Goal: Task Accomplishment & Management: Manage account settings

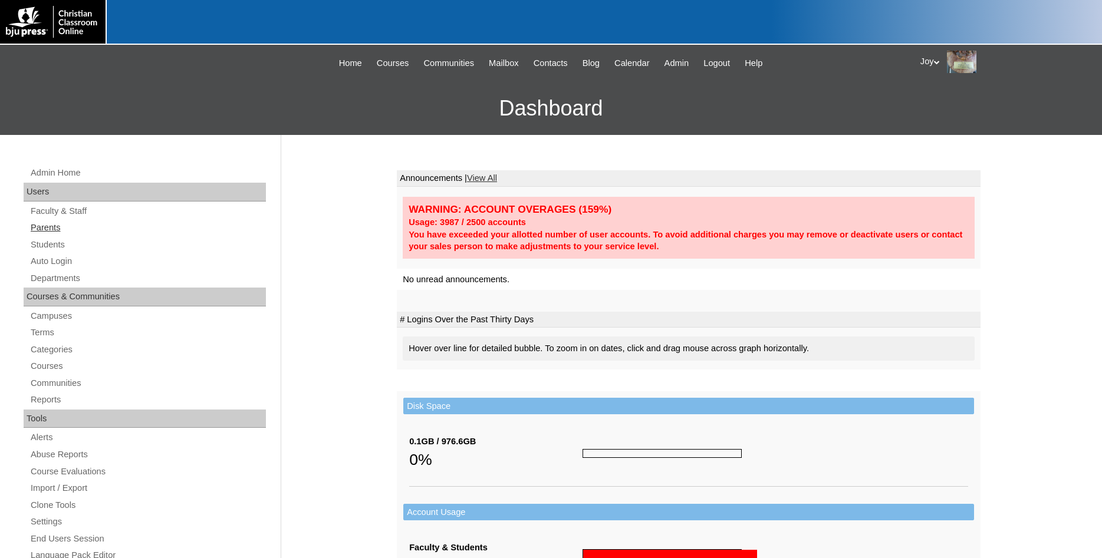
click at [57, 226] on link "Parents" at bounding box center [147, 227] width 236 height 15
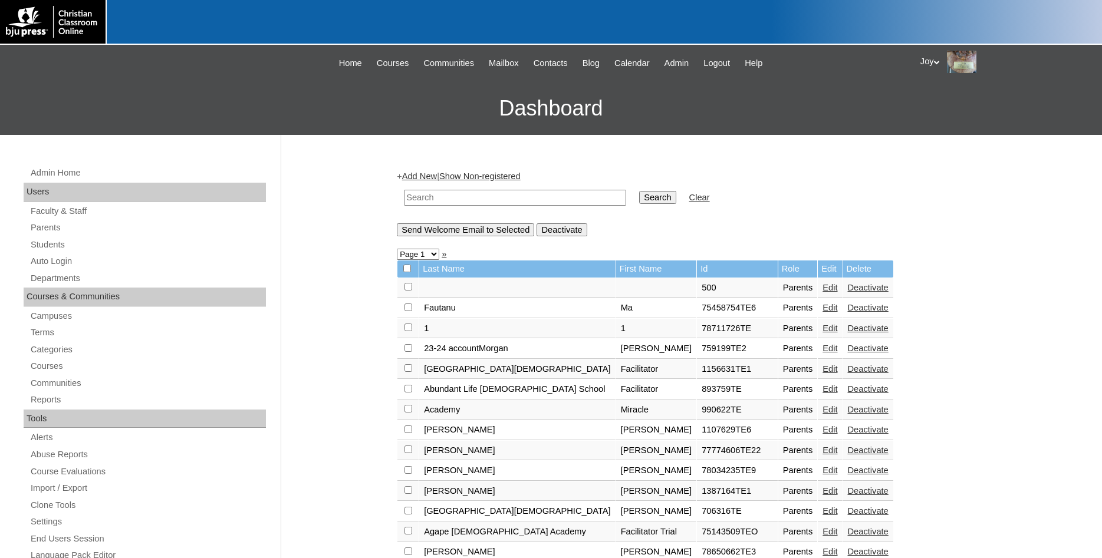
paste input "707597"
type input "707597"
click at [646, 203] on input "Search" at bounding box center [657, 197] width 37 height 13
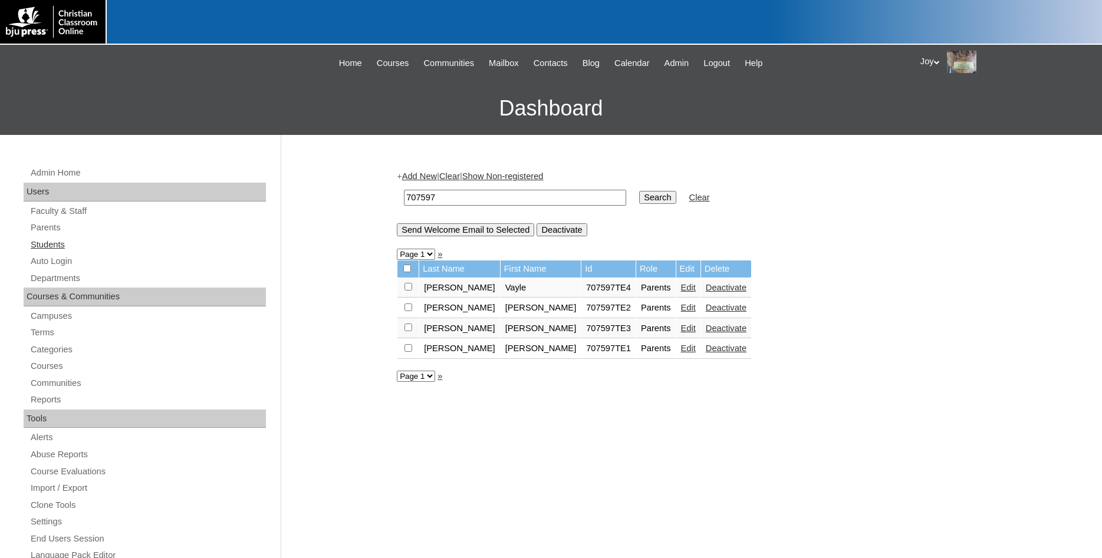
click at [71, 246] on link "Students" at bounding box center [147, 245] width 236 height 15
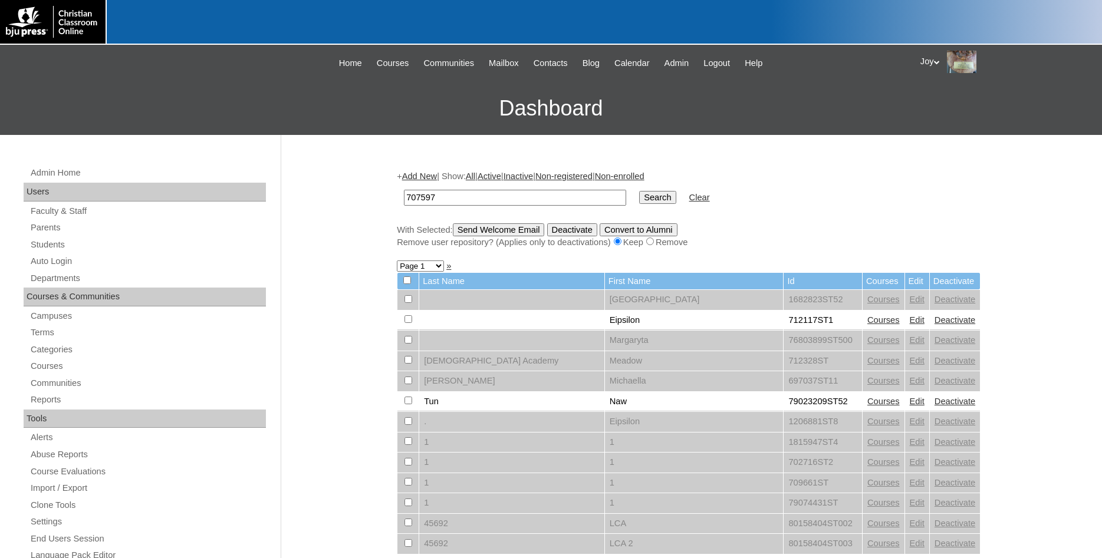
type input "707597"
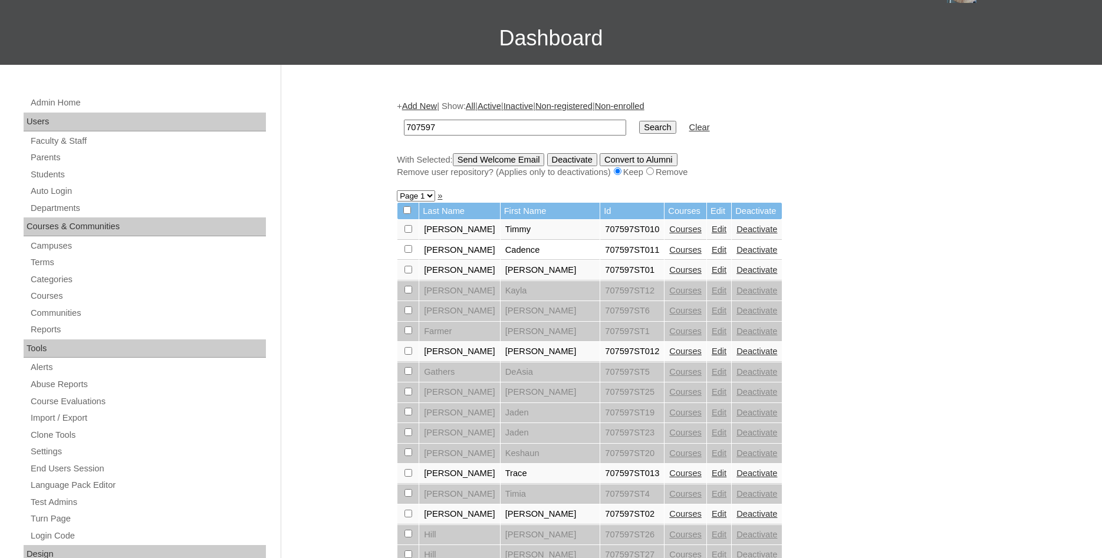
scroll to position [60, 0]
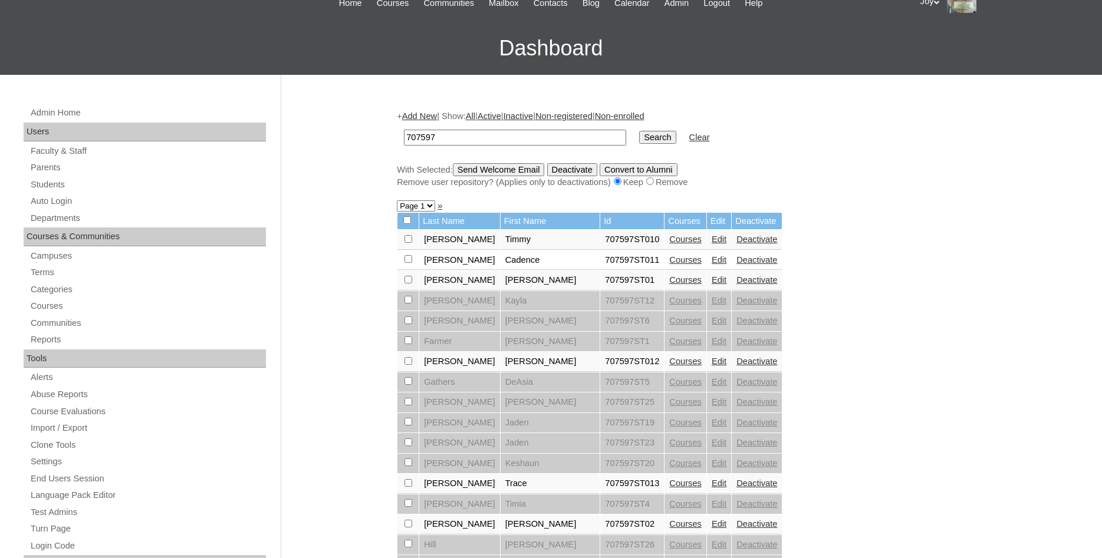
click at [669, 244] on link "Courses" at bounding box center [685, 239] width 32 height 9
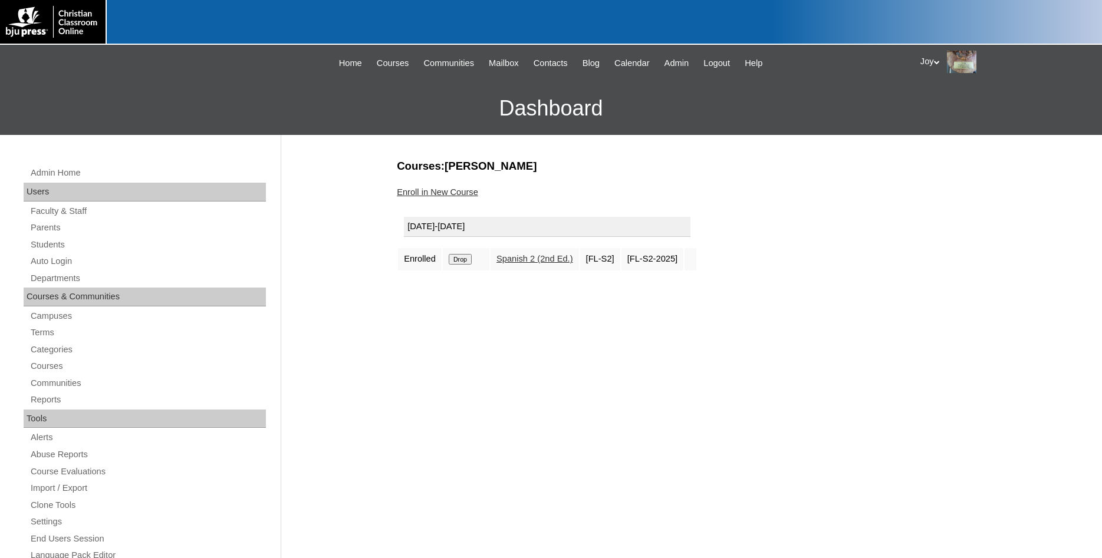
click at [472, 261] on input "Drop" at bounding box center [460, 259] width 23 height 11
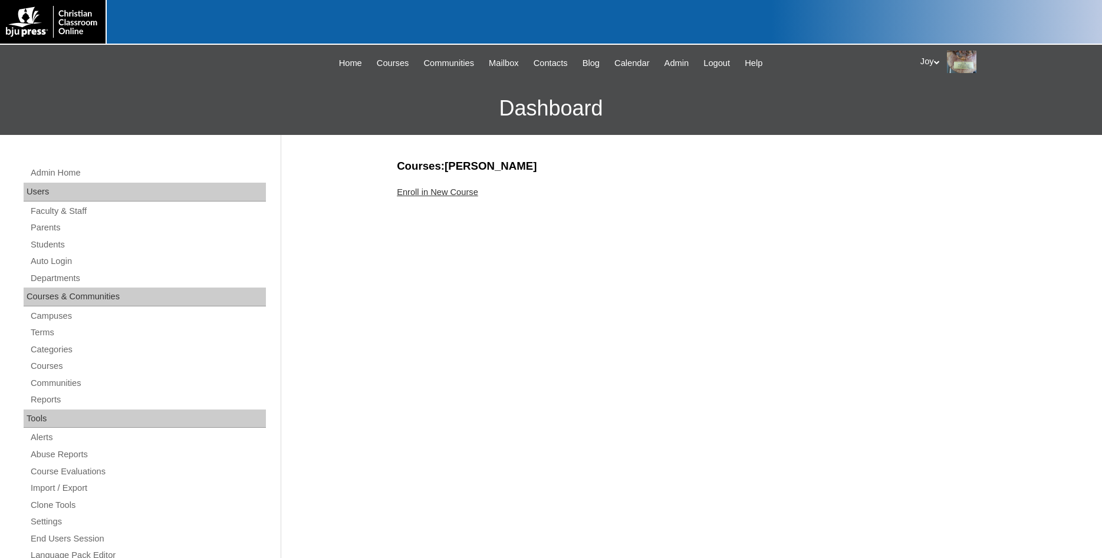
click at [442, 193] on link "Enroll in New Course" at bounding box center [437, 191] width 81 height 9
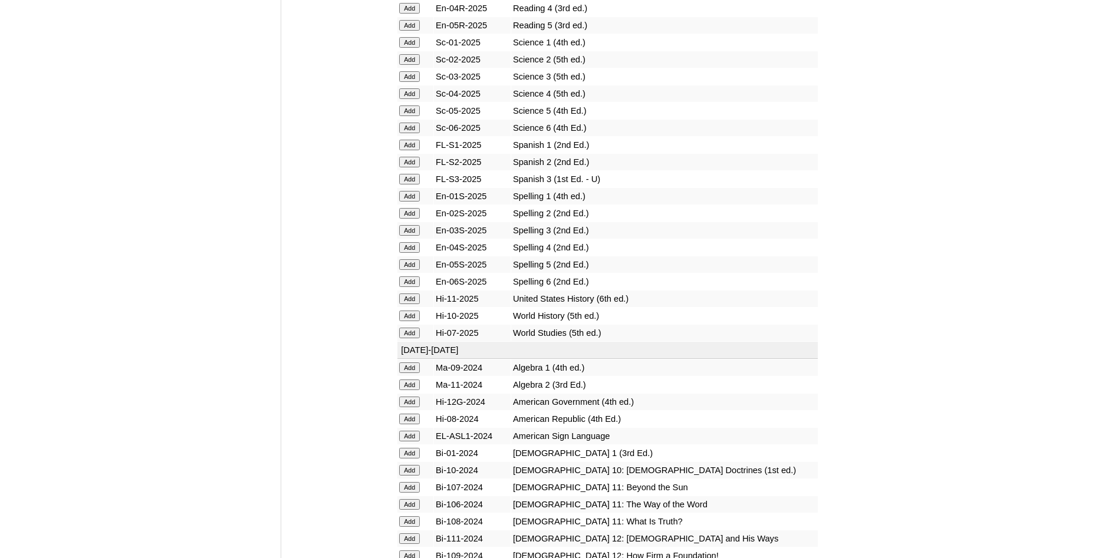
scroll to position [1383, 0]
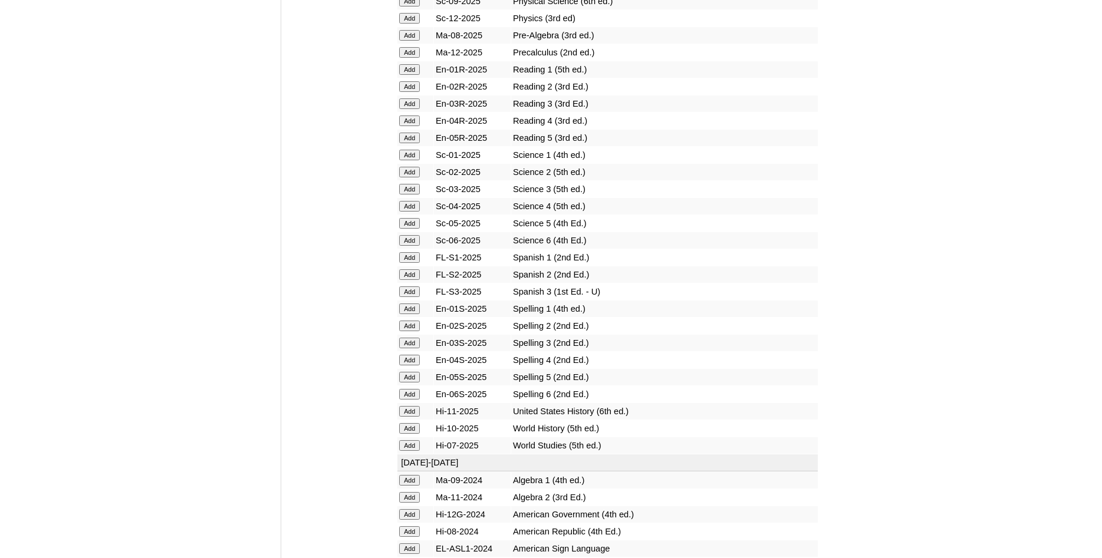
click at [400, 263] on input "Add" at bounding box center [409, 257] width 21 height 11
